Goal: Check status: Check status

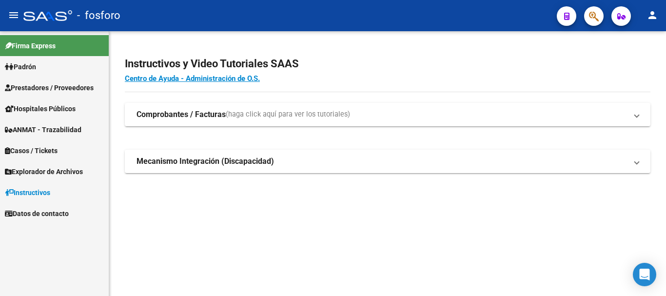
click at [33, 66] on span "Padrón" at bounding box center [20, 66] width 31 height 11
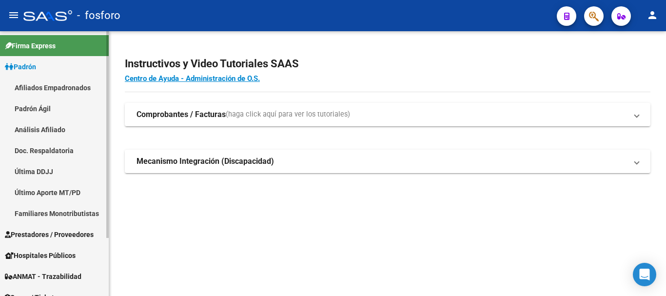
click at [38, 171] on link "Última DDJJ" at bounding box center [54, 171] width 109 height 21
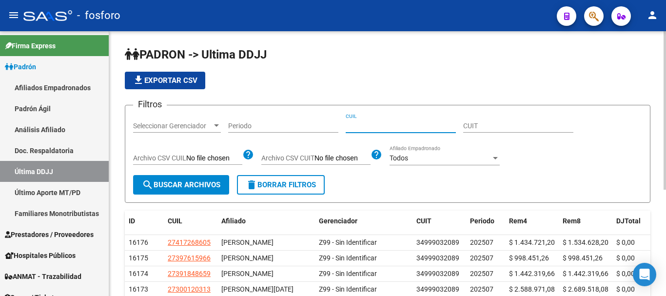
click at [362, 128] on input "CUIL" at bounding box center [401, 126] width 110 height 8
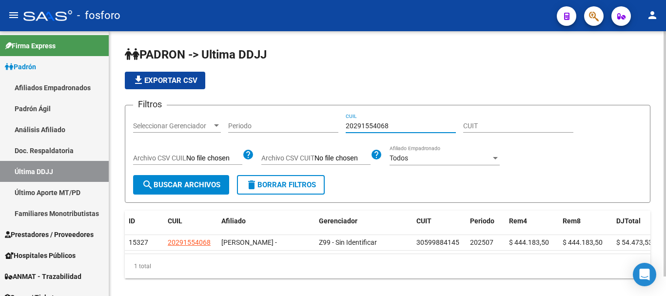
drag, startPoint x: 374, startPoint y: 123, endPoint x: 336, endPoint y: 122, distance: 38.0
click at [336, 122] on div "Filtros Seleccionar Gerenciador Seleccionar Gerenciador Periodo 20291554068 CUI…" at bounding box center [387, 144] width 509 height 62
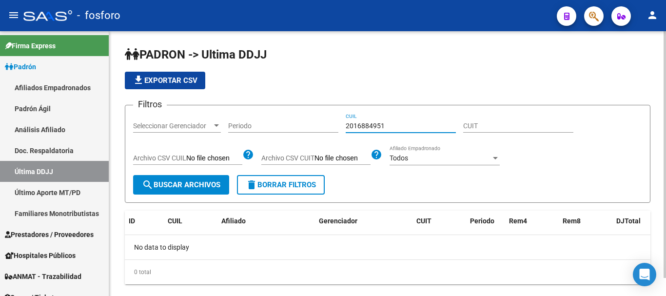
click at [414, 125] on input "2016884951" at bounding box center [401, 126] width 110 height 8
drag, startPoint x: 385, startPoint y: 126, endPoint x: 333, endPoint y: 127, distance: 52.2
click at [333, 127] on div "Filtros Seleccionar Gerenciador Seleccionar Gerenciador Periodo 2016884951 CUIL…" at bounding box center [387, 144] width 509 height 62
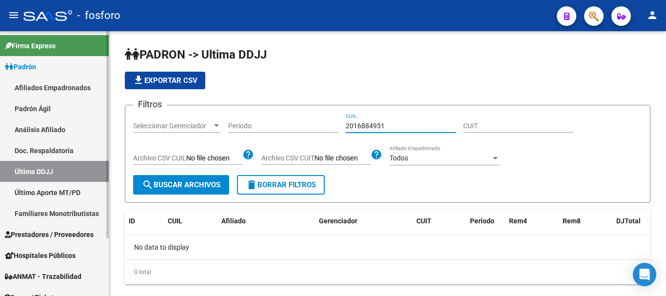
type input "2016884951"
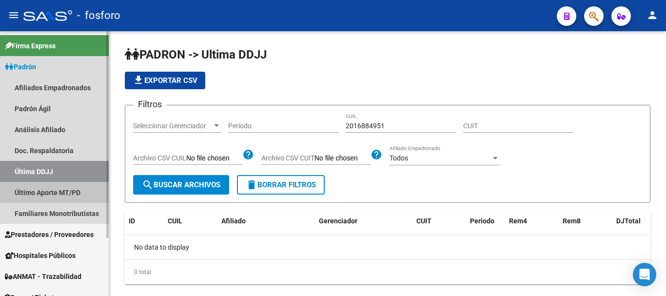
click at [54, 197] on link "Último Aporte MT/PD" at bounding box center [54, 192] width 109 height 21
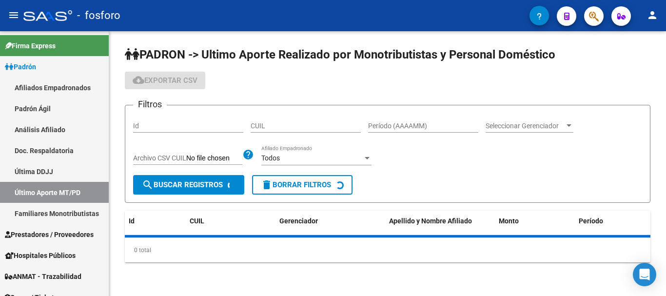
click at [319, 128] on input "CUIL" at bounding box center [305, 126] width 110 height 8
paste input "20-16884951"
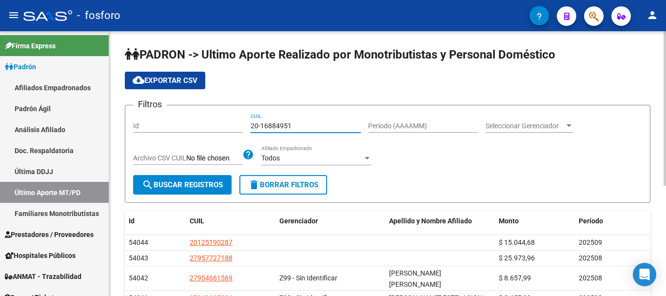
click at [192, 180] on button "search Buscar Registros" at bounding box center [182, 184] width 98 height 19
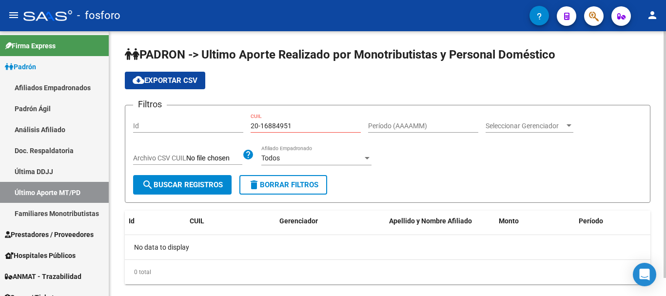
click at [309, 125] on input "20-16884951" at bounding box center [305, 126] width 110 height 8
type input "20-16884951-0"
click at [201, 181] on span "search Buscar Registros" at bounding box center [182, 184] width 81 height 9
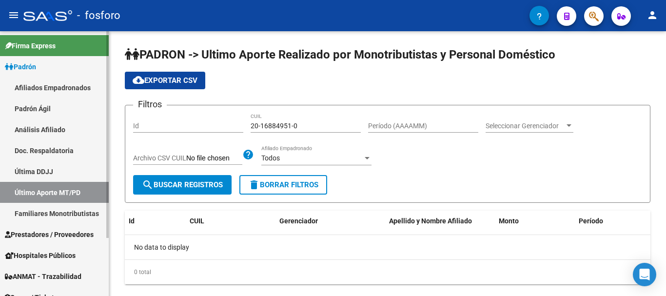
click at [38, 171] on link "Última DDJJ" at bounding box center [54, 171] width 109 height 21
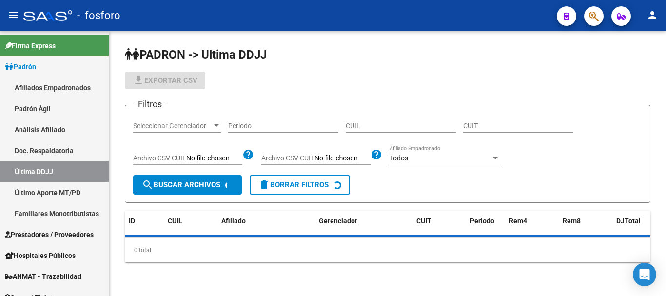
click at [406, 122] on input "CUIL" at bounding box center [401, 126] width 110 height 8
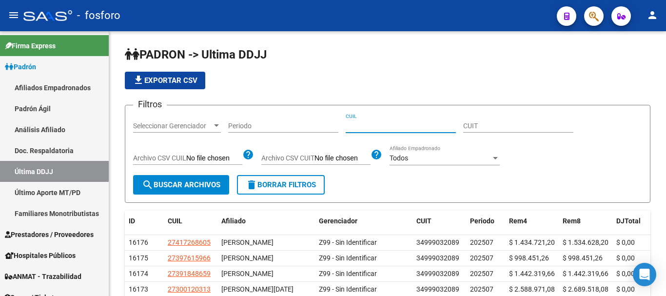
paste input "2016884951"
click at [361, 126] on input "2016884951" at bounding box center [401, 126] width 110 height 8
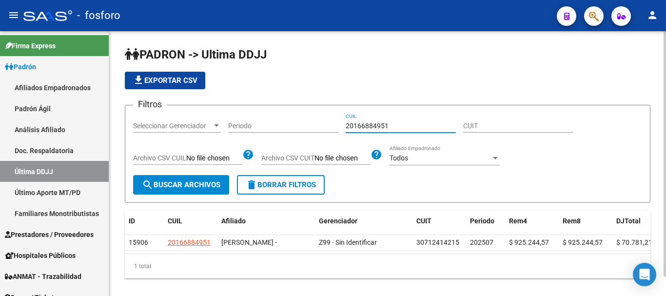
drag, startPoint x: 377, startPoint y: 127, endPoint x: 320, endPoint y: 125, distance: 57.0
click at [320, 125] on div "Filtros Seleccionar Gerenciador Seleccionar Gerenciador Periodo 20166884951 CUI…" at bounding box center [387, 144] width 509 height 62
paste input "350952919"
type input "20350952919"
click at [185, 188] on span "search Buscar Archivos" at bounding box center [181, 184] width 78 height 9
